Goal: Information Seeking & Learning: Learn about a topic

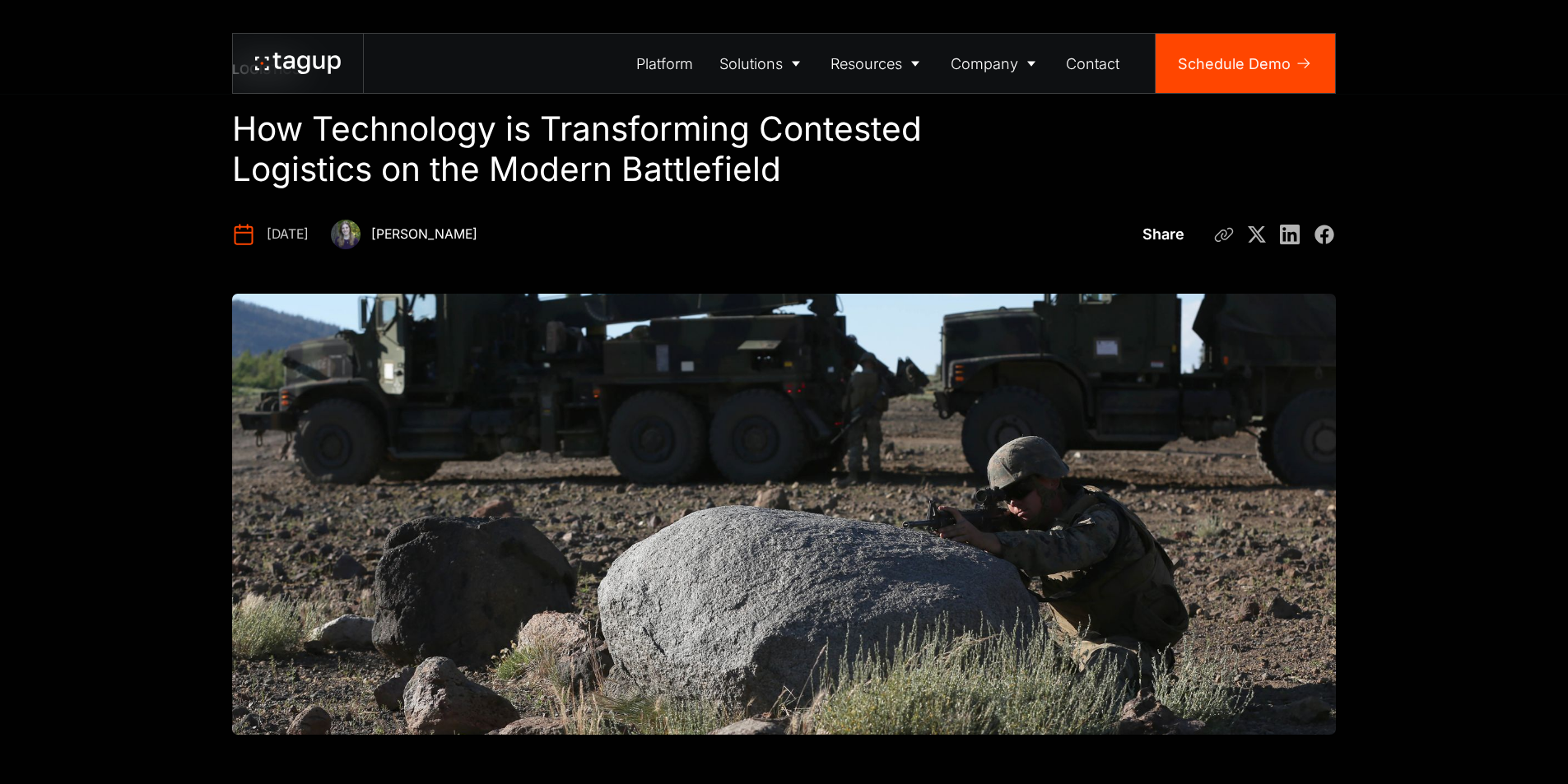
scroll to position [494, 0]
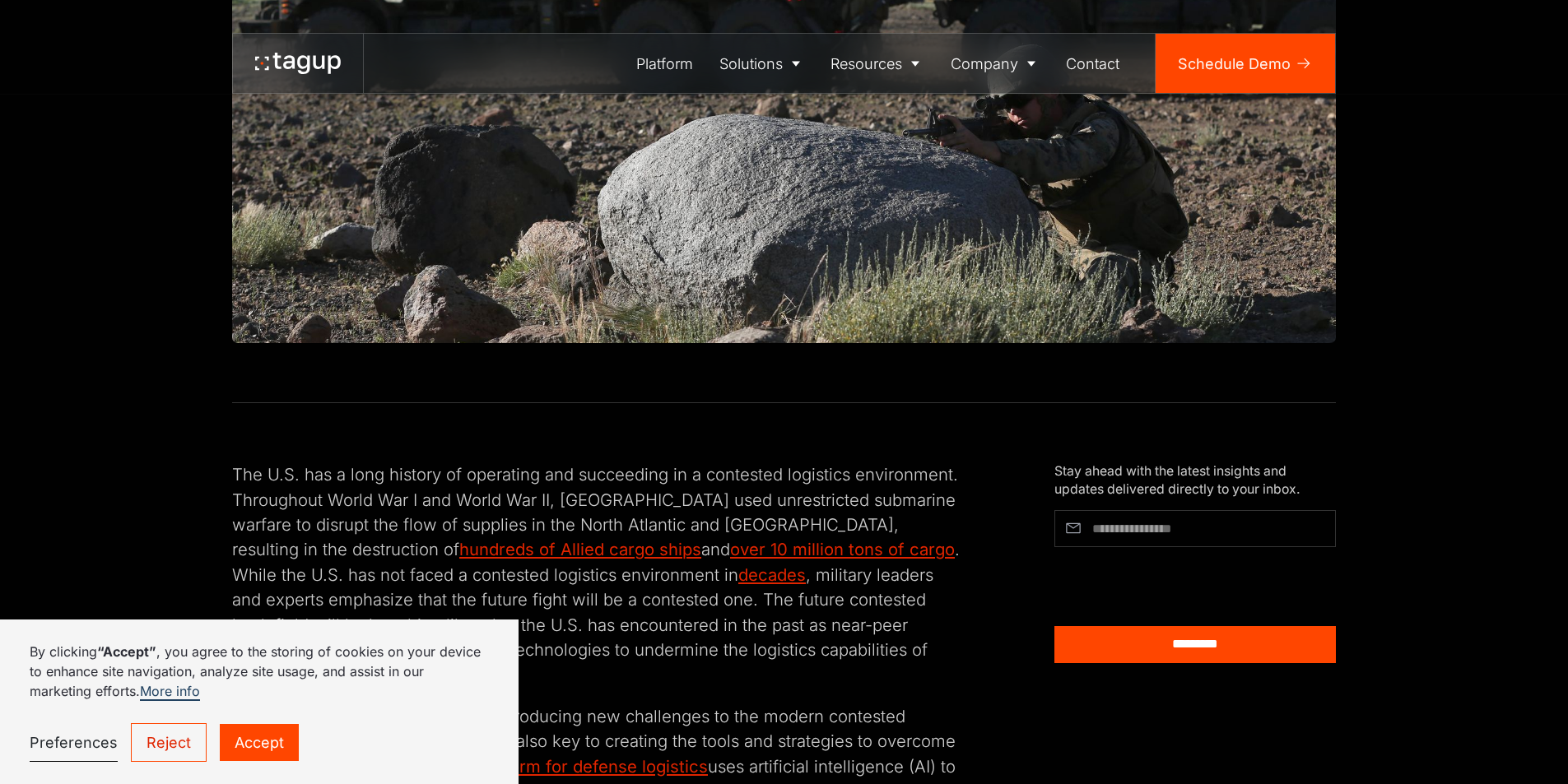
click at [553, 293] on img at bounding box center [784, 123] width 1104 height 441
drag, startPoint x: 553, startPoint y: 293, endPoint x: 549, endPoint y: 410, distance: 117.1
click at [258, 735] on link "Accept" at bounding box center [259, 742] width 79 height 37
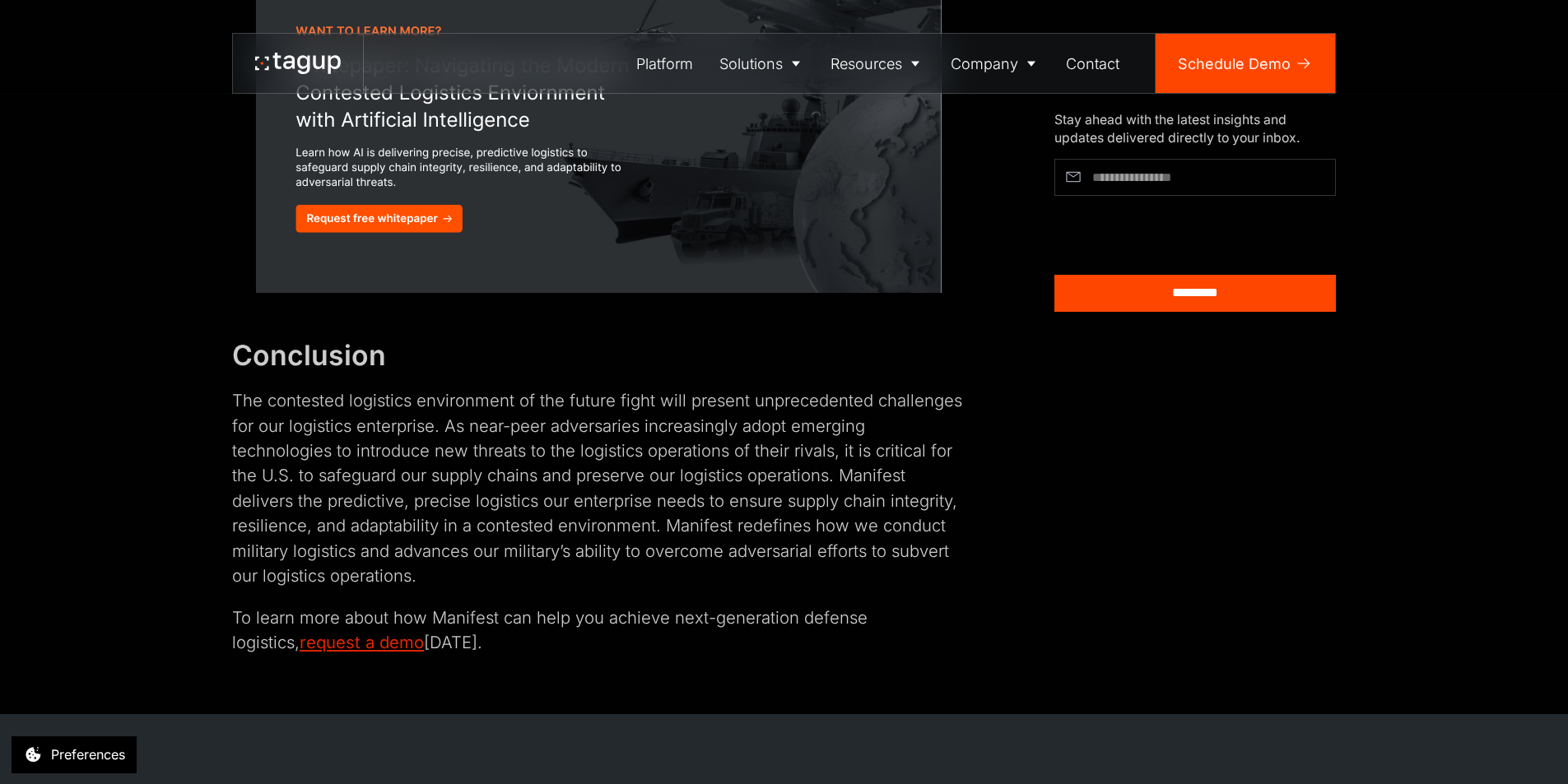
scroll to position [3949, 0]
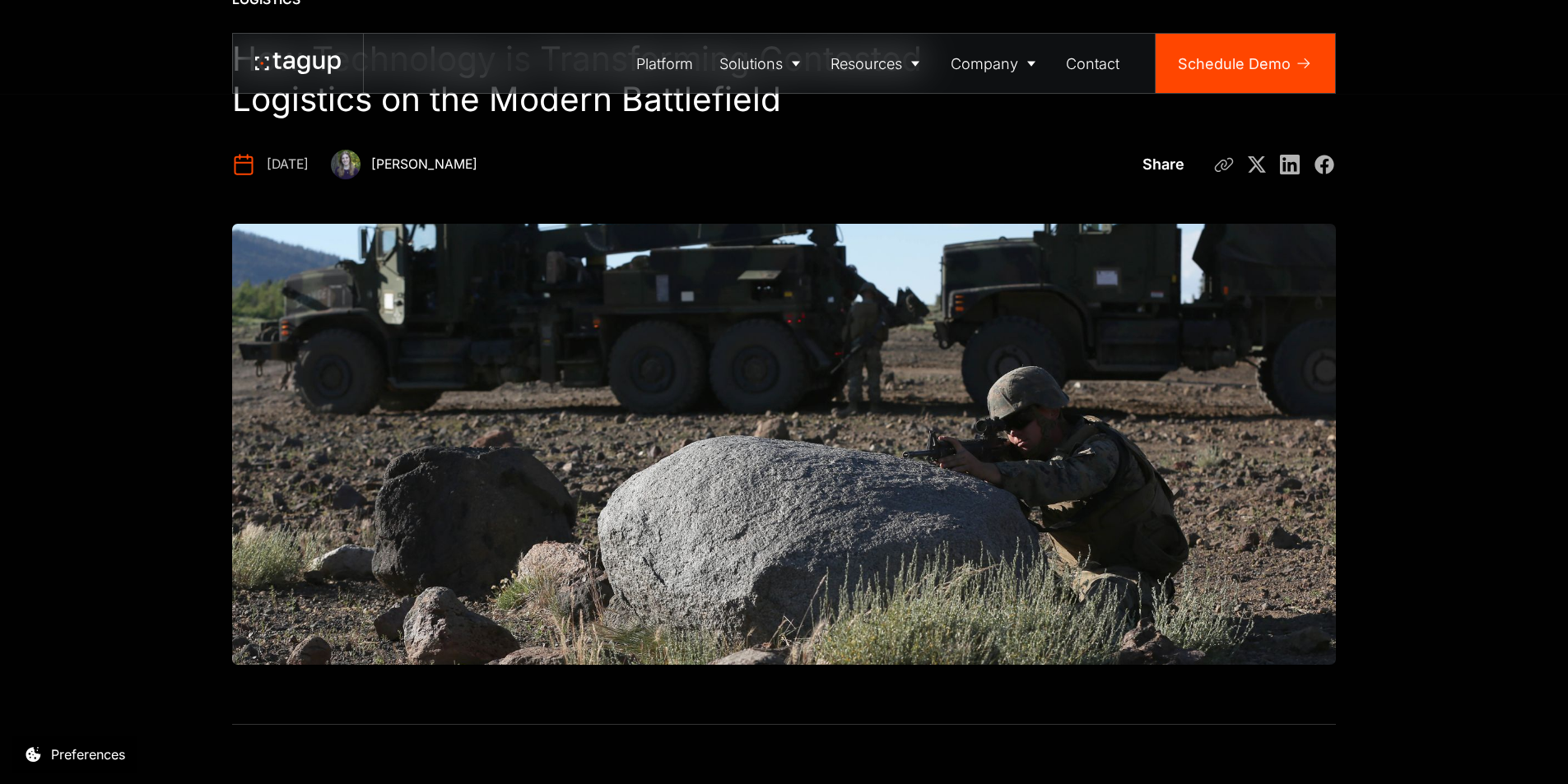
scroll to position [165, 0]
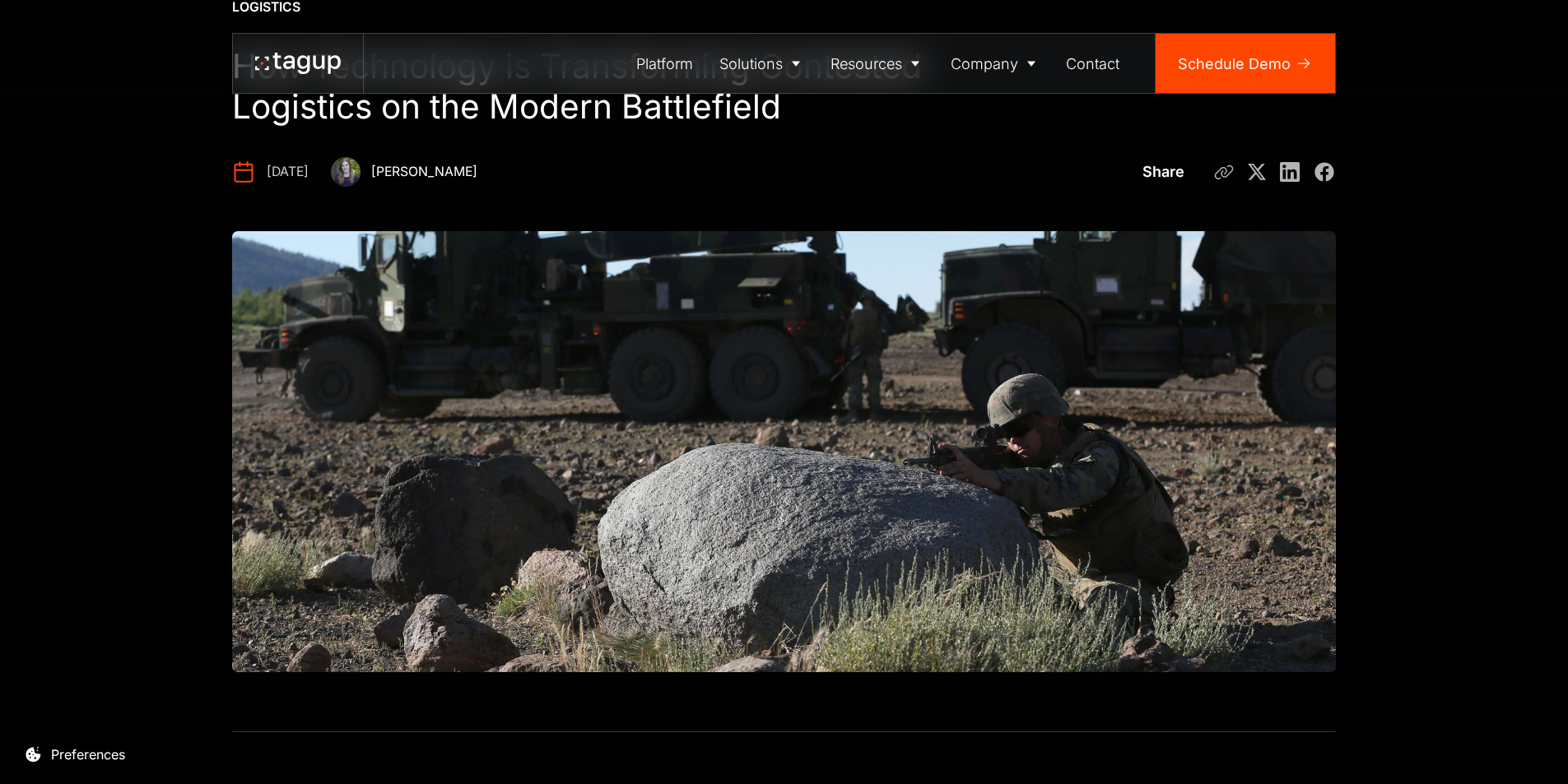
click at [634, 403] on img at bounding box center [784, 452] width 1104 height 441
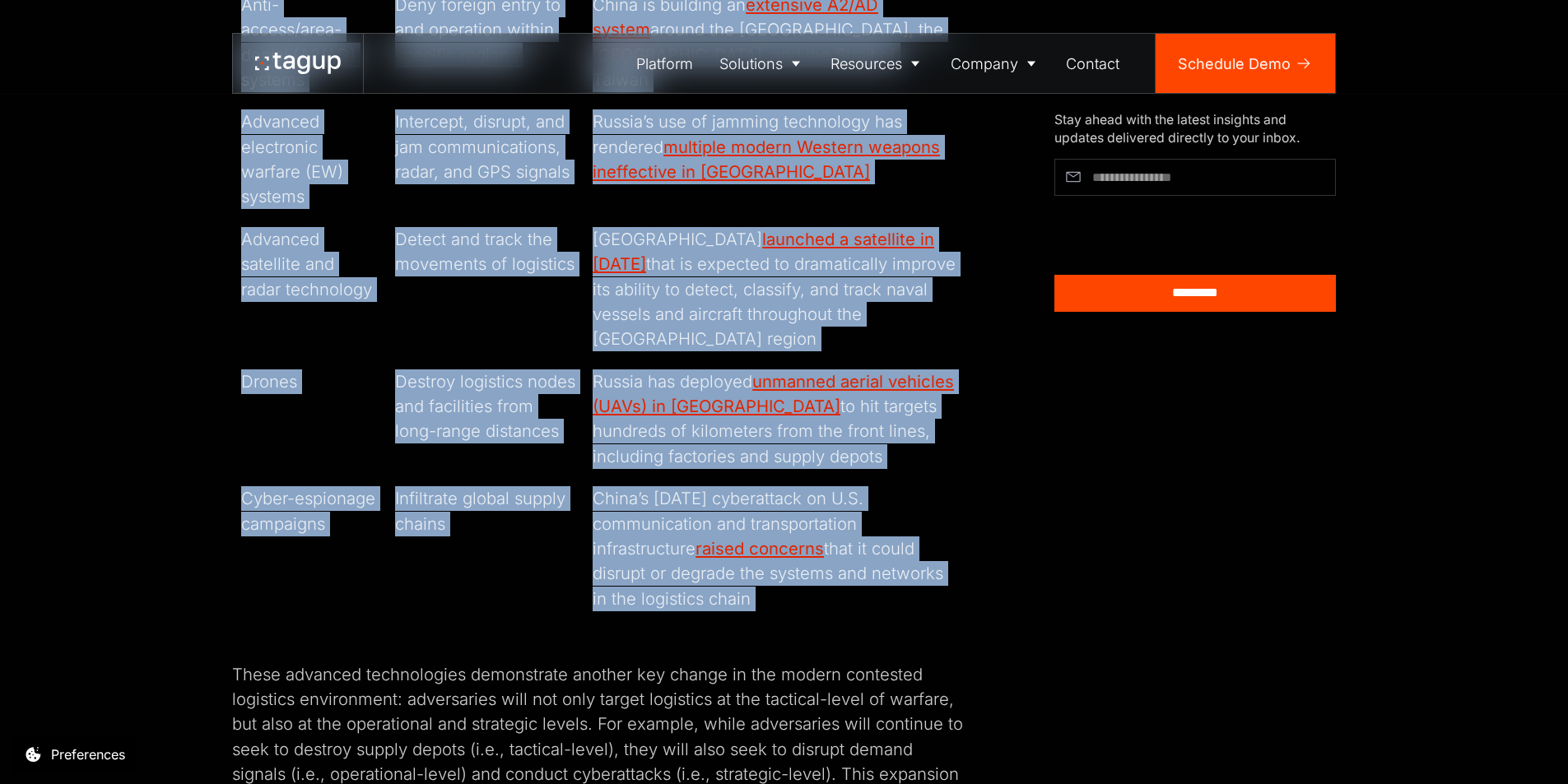
scroll to position [2304, 0]
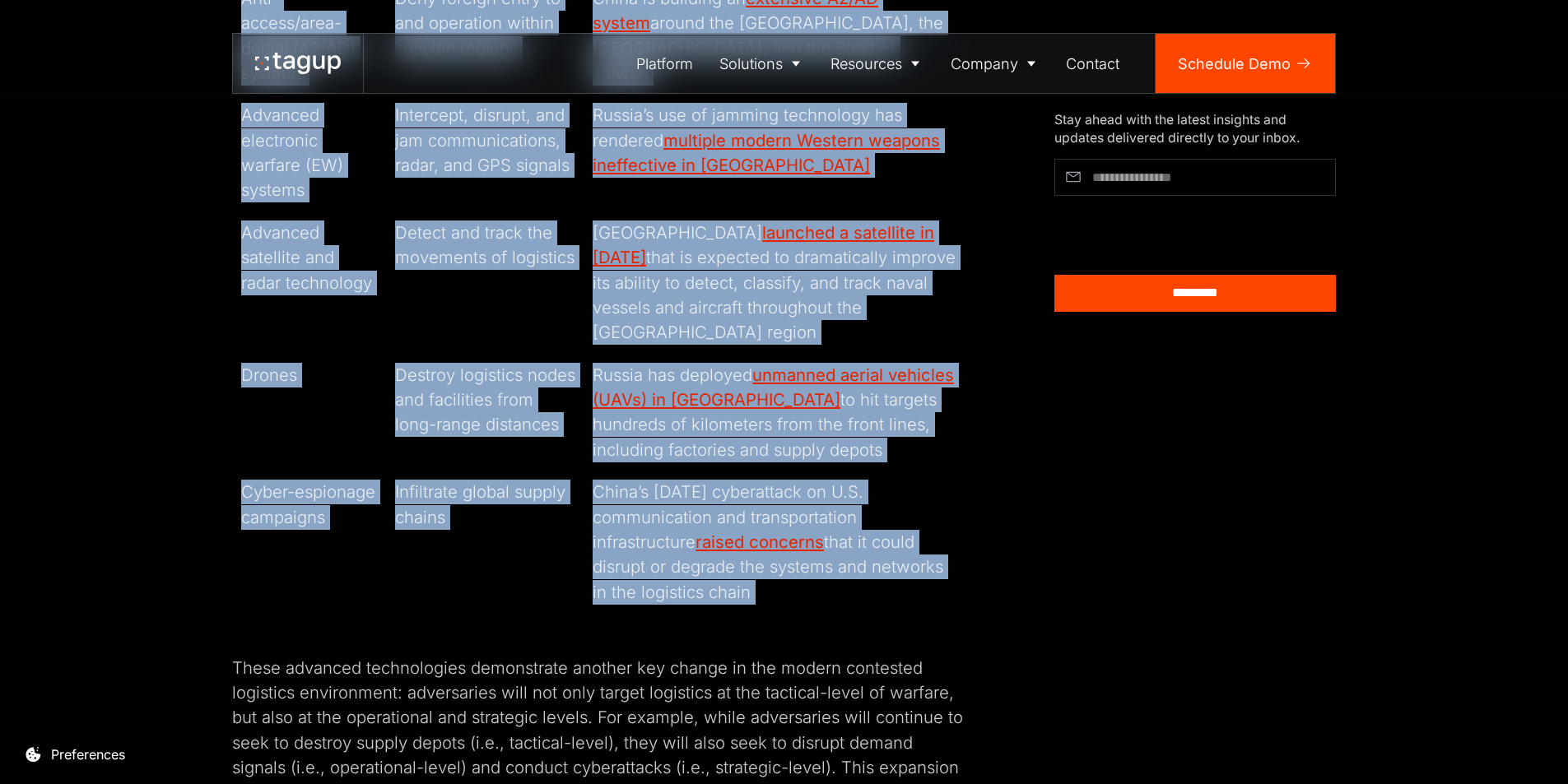
drag, startPoint x: 243, startPoint y: 298, endPoint x: 885, endPoint y: 587, distance: 704.0
click at [885, 587] on tbody "Advanced Technology Purpose Example Anti-access/area-denial (A2/AD) systems Den…" at bounding box center [600, 262] width 733 height 704
copy tbody "Anti-access/area-denial (A2/AD) systems Deny foreign entry to and operation wit…"
click at [841, 582] on td "China’s May 2023 cyberattack on U.S. communication and transportation infrastru…" at bounding box center [775, 542] width 381 height 142
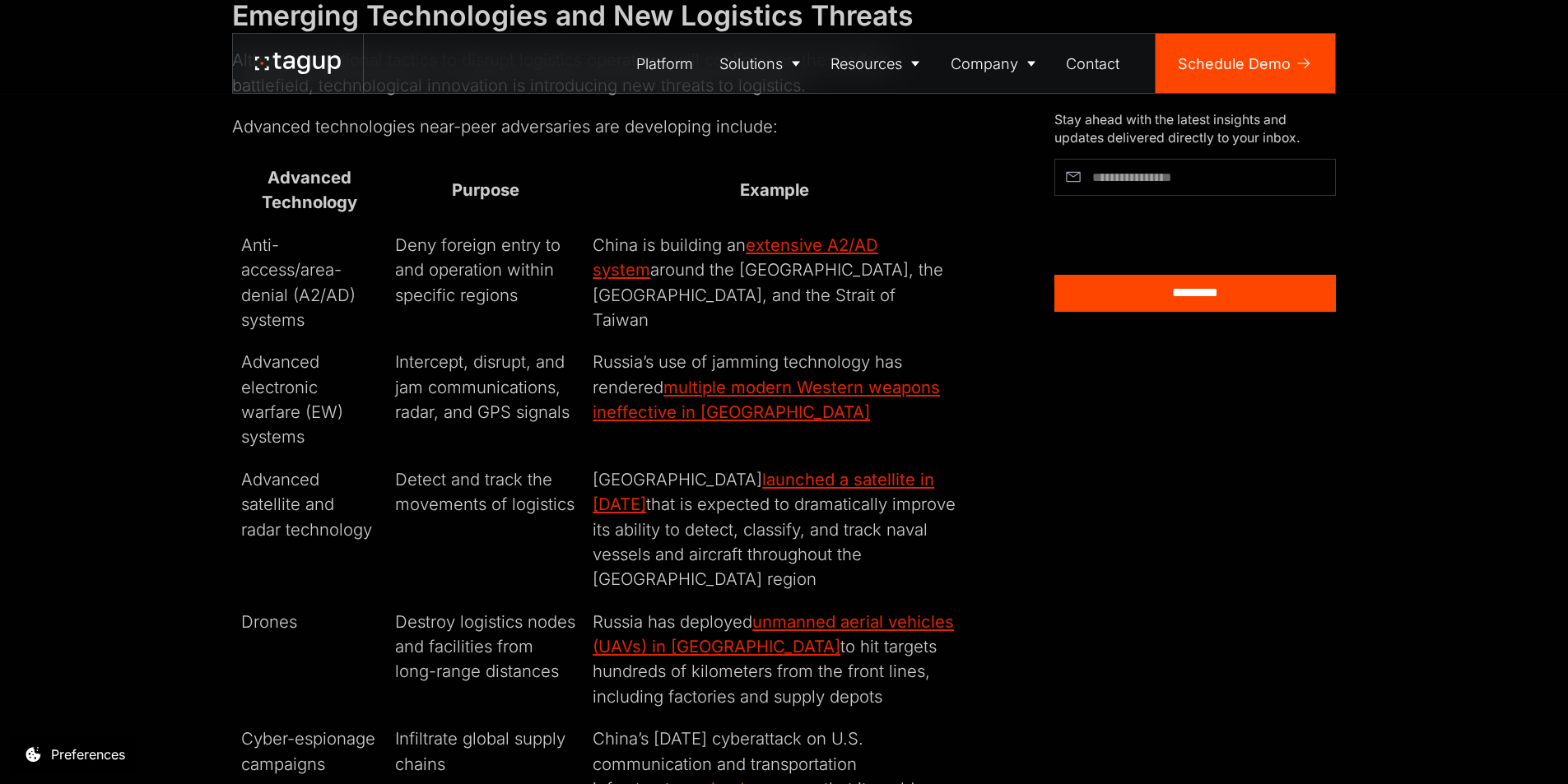
click at [410, 506] on td "Detect and track the movements of logistics" at bounding box center [485, 529] width 197 height 142
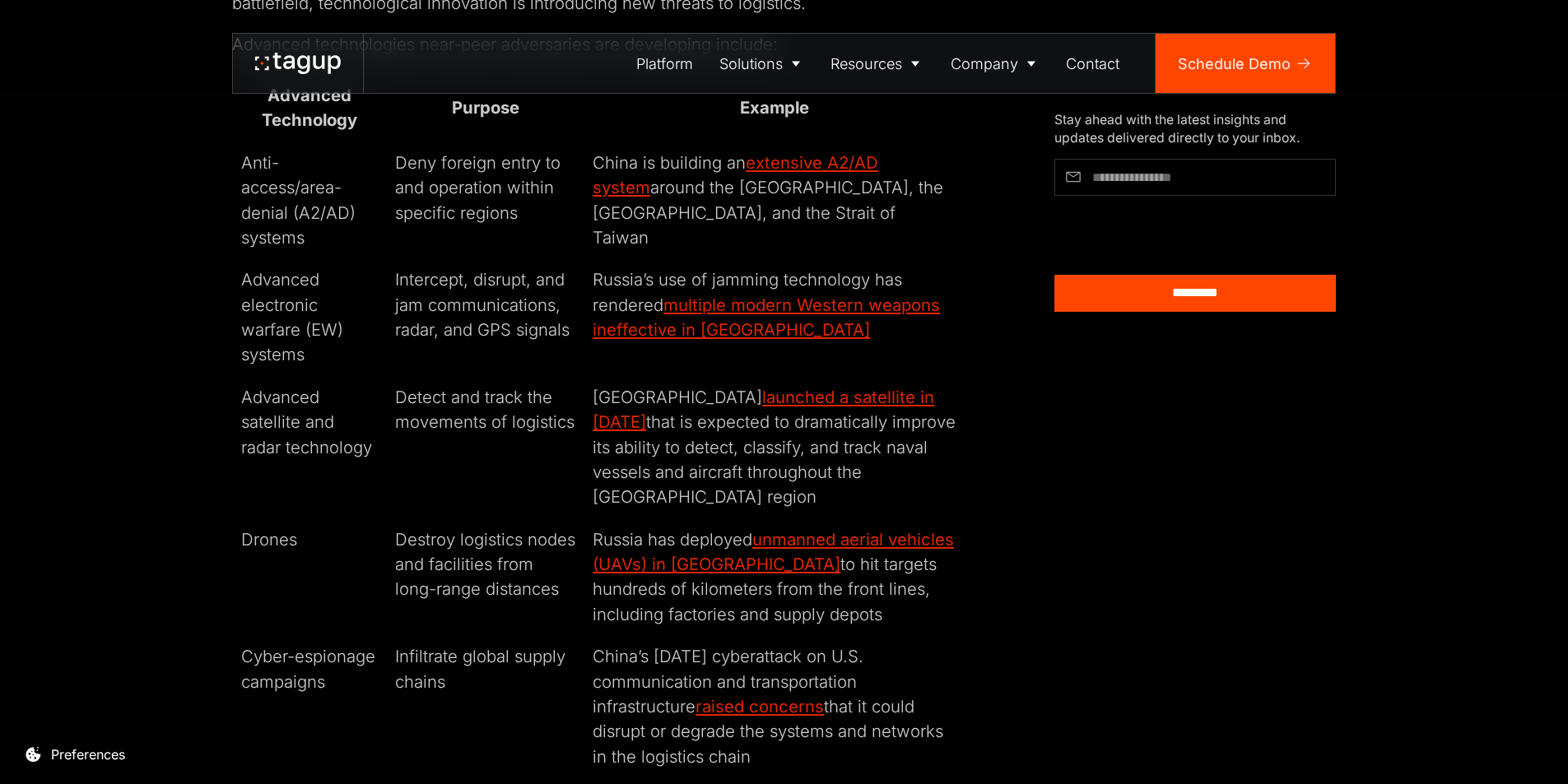
click at [472, 540] on td "Destroy logistics nodes and facilities from long-range distances" at bounding box center [485, 577] width 197 height 118
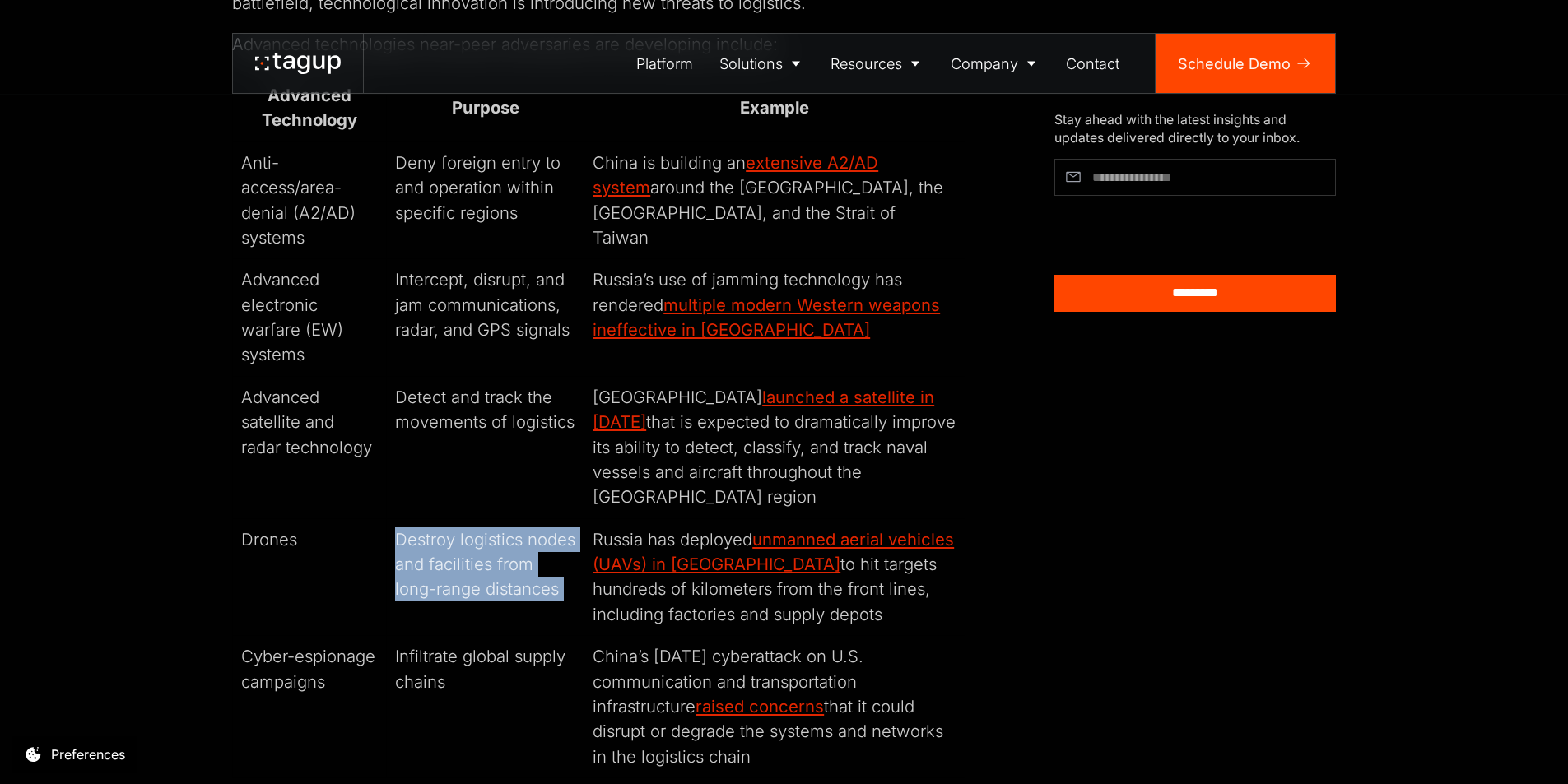
click at [472, 540] on td "Destroy logistics nodes and facilities from long-range distances" at bounding box center [485, 577] width 197 height 118
copy tr "Destroy logistics nodes and facilities from long-range distances"
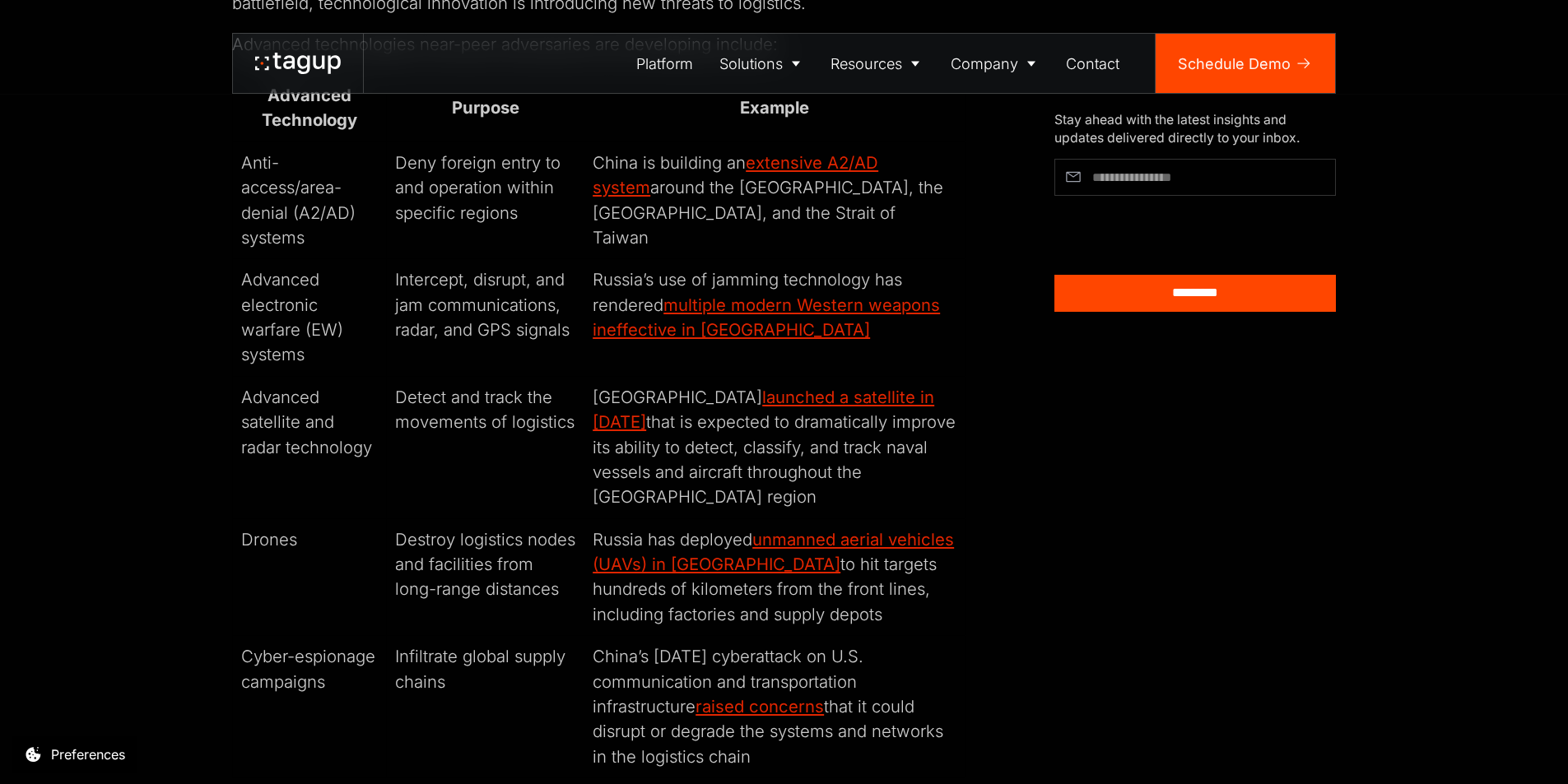
click at [426, 448] on td "Detect and track the movements of logistics" at bounding box center [485, 447] width 197 height 142
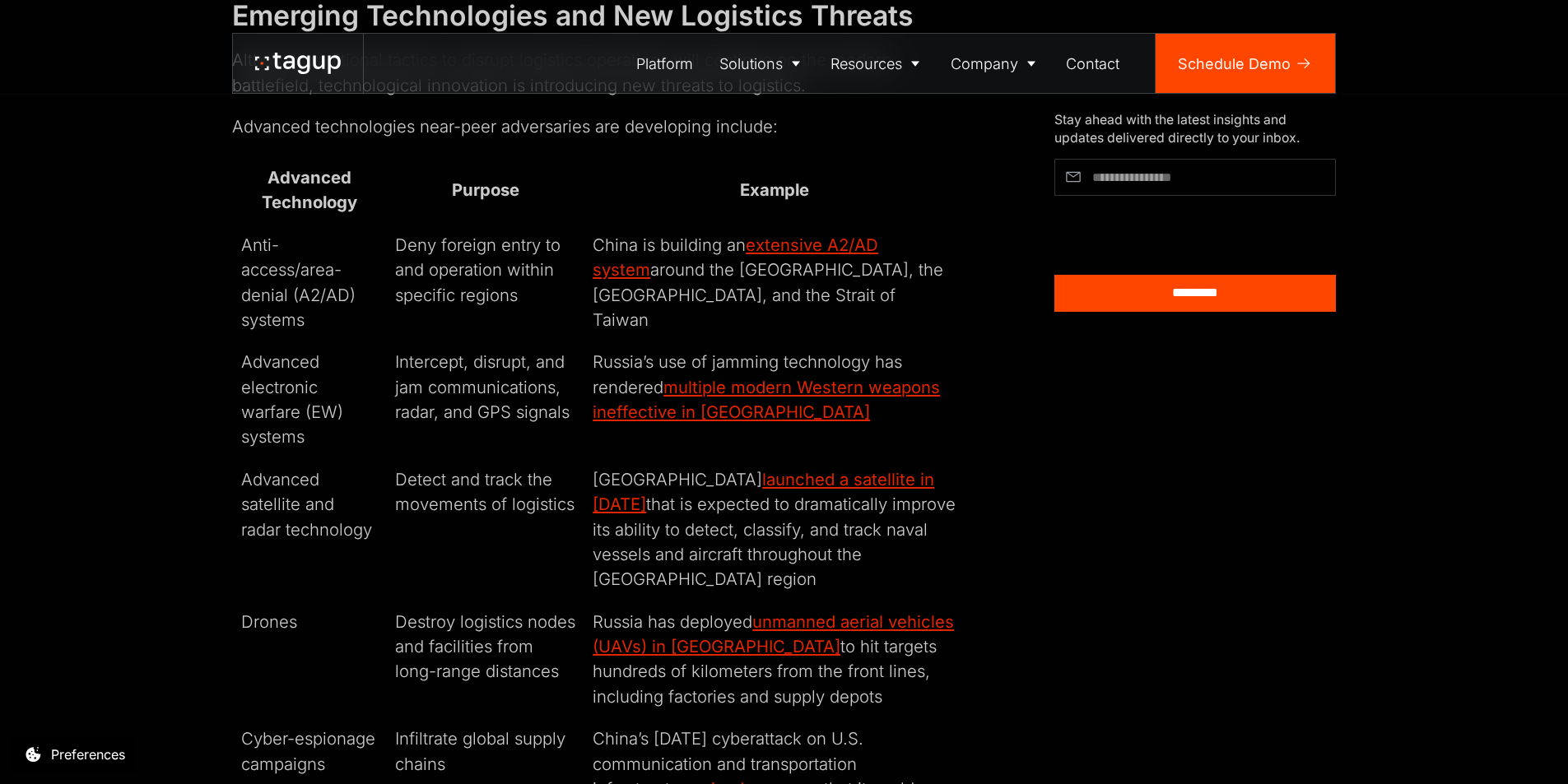
click at [288, 354] on td "Advanced electronic warfare (EW) systems" at bounding box center [310, 400] width 154 height 118
copy tr "Advanced electronic warfare (EW) systems"
click at [140, 379] on div "The U.S. has a long history of operating and succeeding in a contested logistic…" at bounding box center [784, 722] width 1494 height 3765
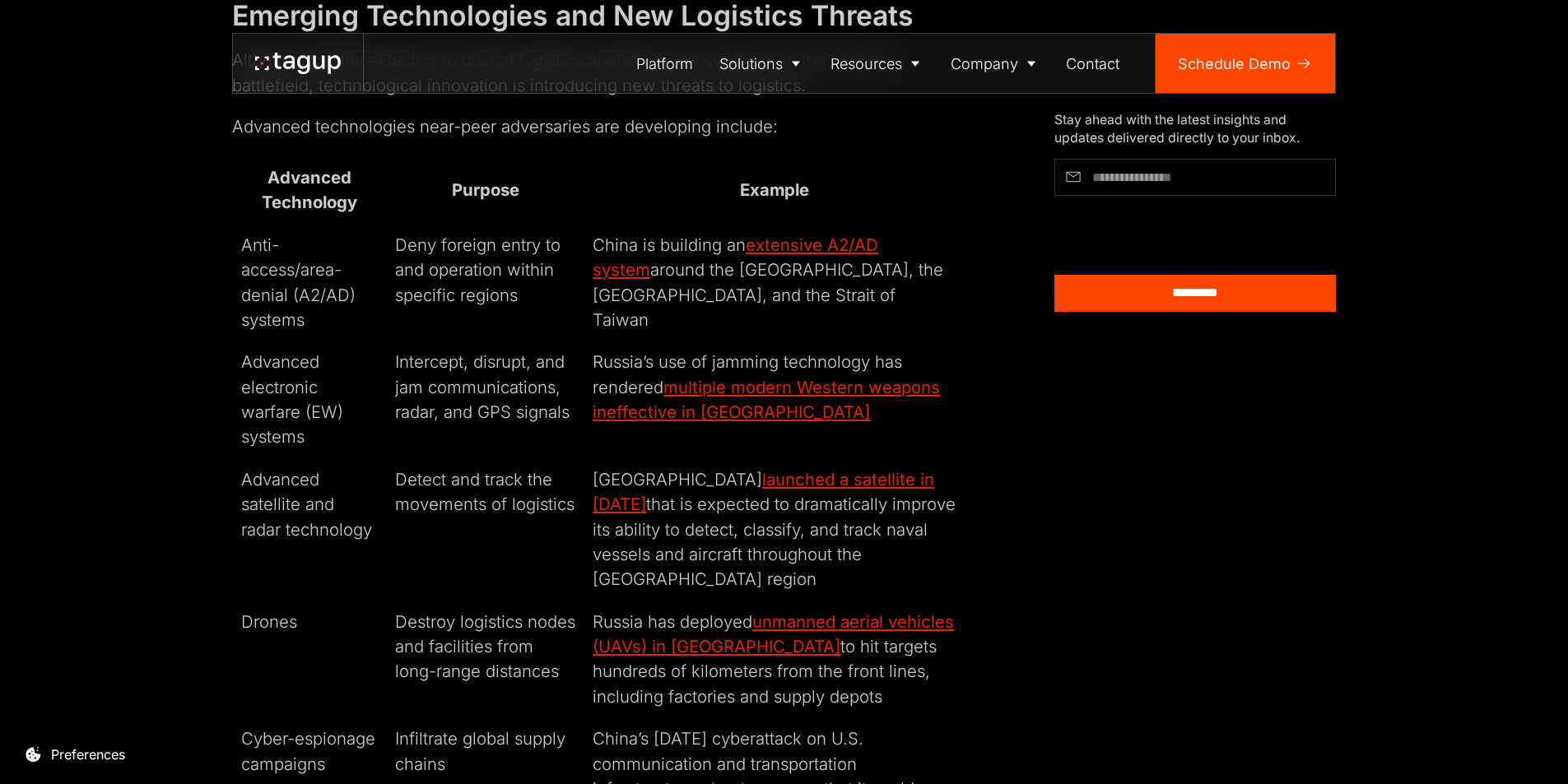
click at [295, 485] on td "Advanced satellite and radar technology" at bounding box center [310, 529] width 154 height 142
copy tr "Advanced satellite and radar technology"
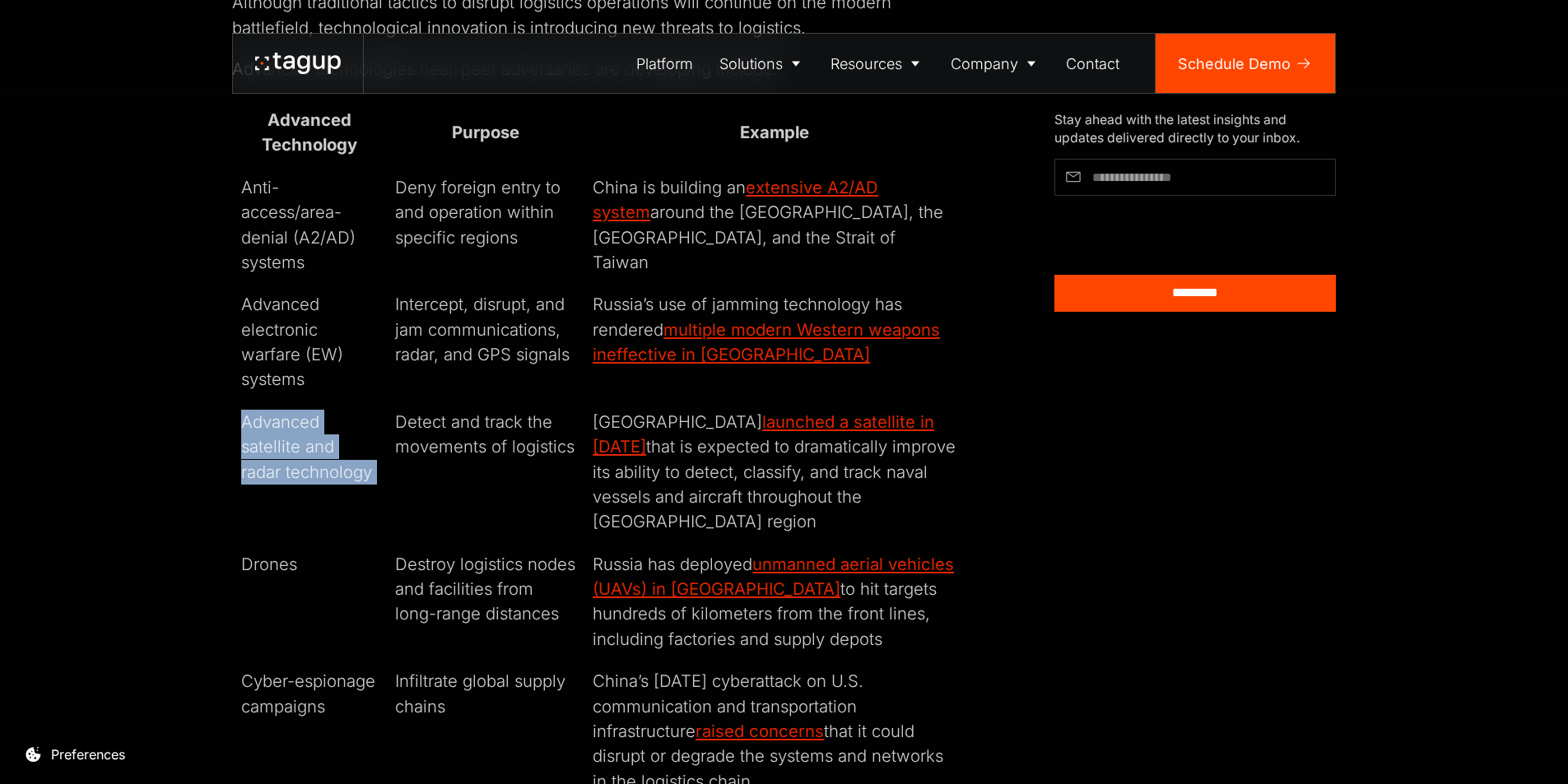
scroll to position [2139, 0]
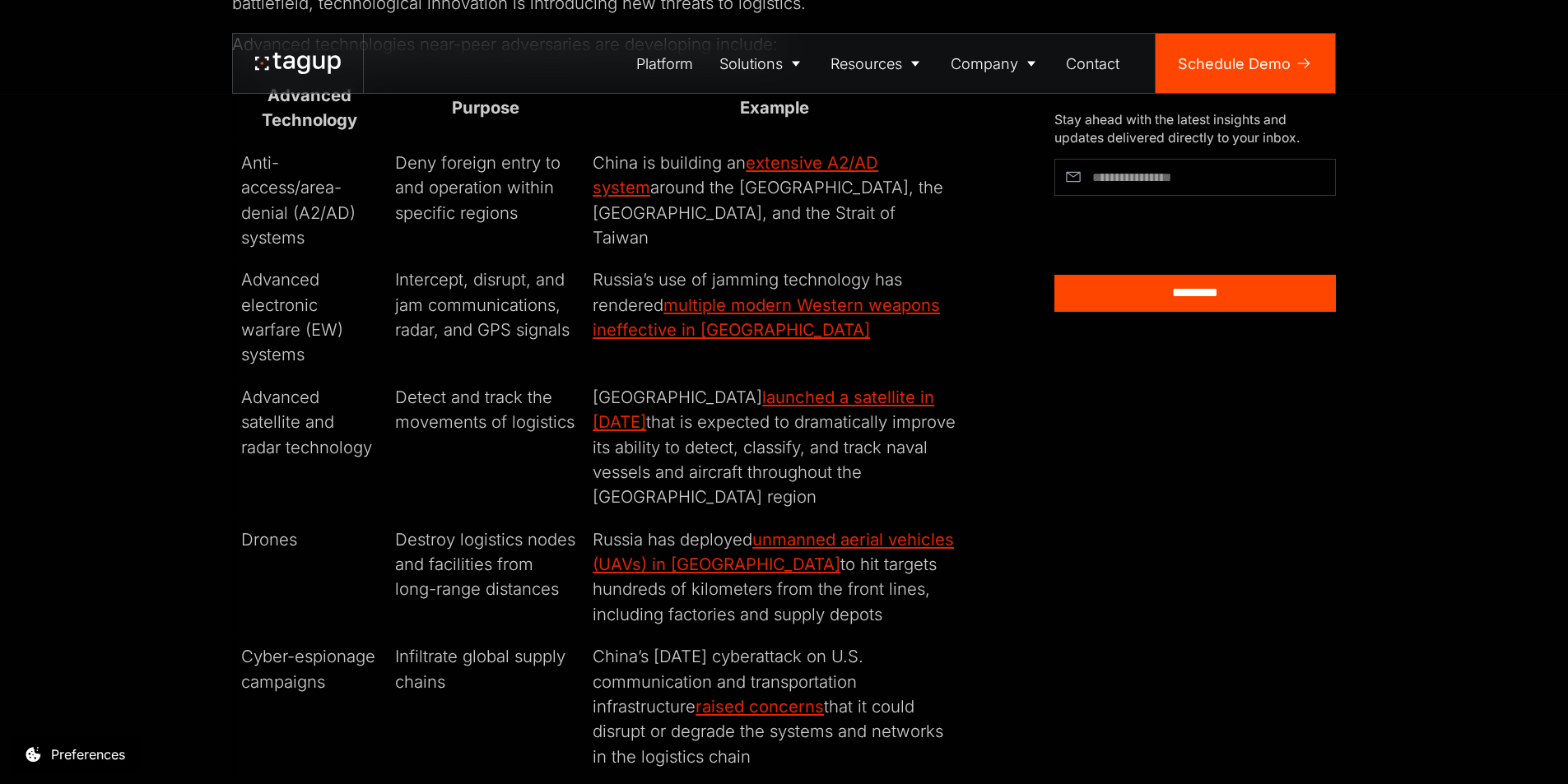
click at [467, 376] on td "Detect and track the movements of logistics" at bounding box center [485, 447] width 197 height 142
copy tr "Detect and track the movements of logistics"
